Goal: Ask a question

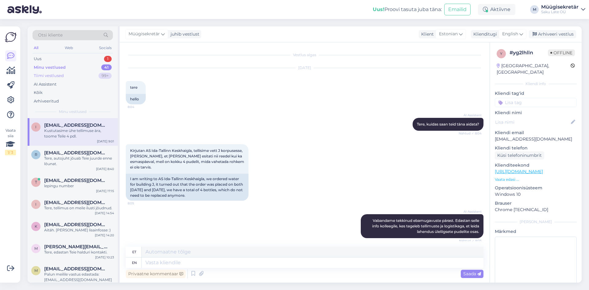
scroll to position [12, 0]
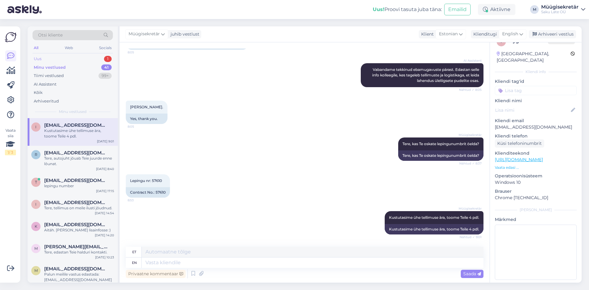
click at [59, 60] on div "Uus 1" at bounding box center [73, 59] width 80 height 9
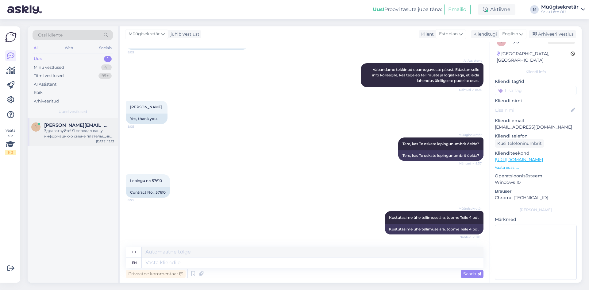
click at [62, 130] on div "Здравствуйте! Я передал вашу информацию о смене плательщика по договору № 36758…" at bounding box center [79, 133] width 70 height 11
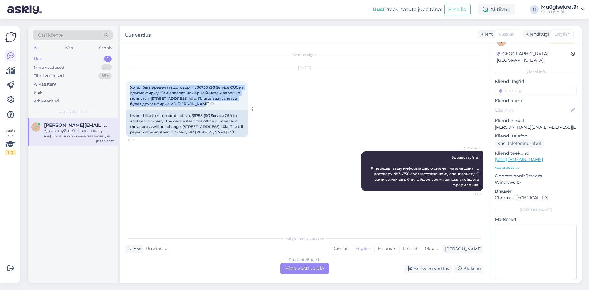
drag, startPoint x: 202, startPoint y: 105, endPoint x: 129, endPoint y: 87, distance: 75.1
click at [129, 87] on div "Хотел бы переделать договор Nr. 36758 (SG Service OÜ), на другую фирму. Сам апп…" at bounding box center [187, 95] width 123 height 29
copy span "Хотел бы переделать договор Nr. 36758 (SG Service OÜ), на другую фирму. Сам апп…"
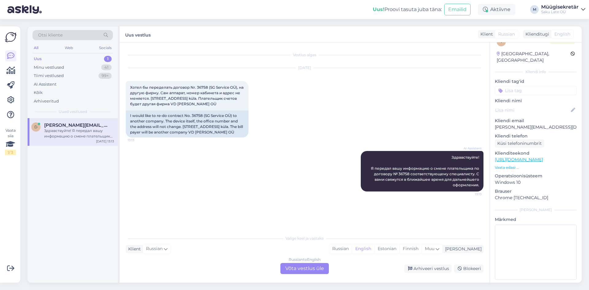
click at [301, 267] on div "Russian to English Võta vestlus üle" at bounding box center [304, 268] width 48 height 11
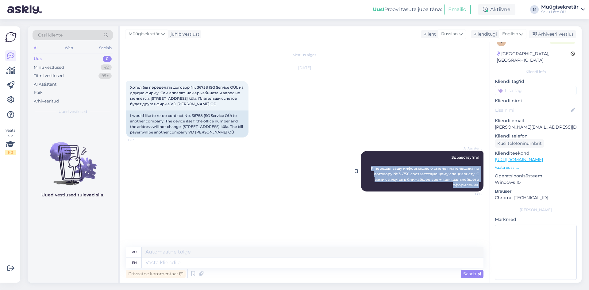
drag, startPoint x: 371, startPoint y: 168, endPoint x: 481, endPoint y: 185, distance: 111.1
click at [481, 185] on div "AI Assistent Здравствуйте! Я передал вашу информацию о смене плательщика по дог…" at bounding box center [422, 171] width 123 height 40
copy span "Я передал вашу информацию о смене плательщика по договору № 36758 соответствующ…"
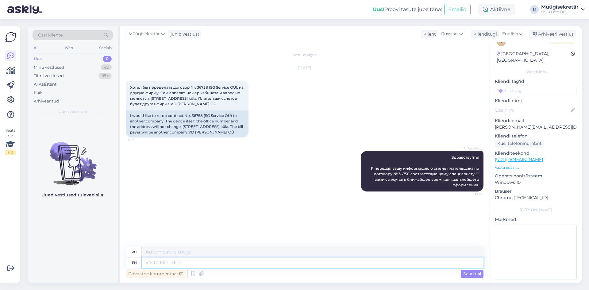
click at [218, 267] on textarea at bounding box center [313, 262] width 342 height 10
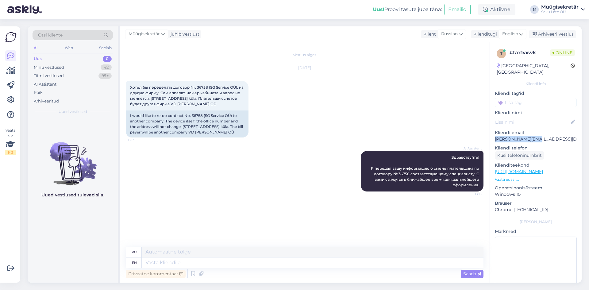
drag, startPoint x: 538, startPoint y: 130, endPoint x: 490, endPoint y: 136, distance: 48.5
click at [490, 136] on div "t # tax1vxwk Online [GEOGRAPHIC_DATA], [GEOGRAPHIC_DATA] Kliendi info Kliendi t…" at bounding box center [536, 171] width 92 height 259
copy p "[PERSON_NAME][EMAIL_ADDRESS][DOMAIN_NAME]"
click at [224, 200] on div "Vestlus algas [DATE] Хотел бы переделать договор Nr. 36758 (SG Service OÜ), на …" at bounding box center [307, 144] width 363 height 193
